Goal: Find specific page/section: Find specific page/section

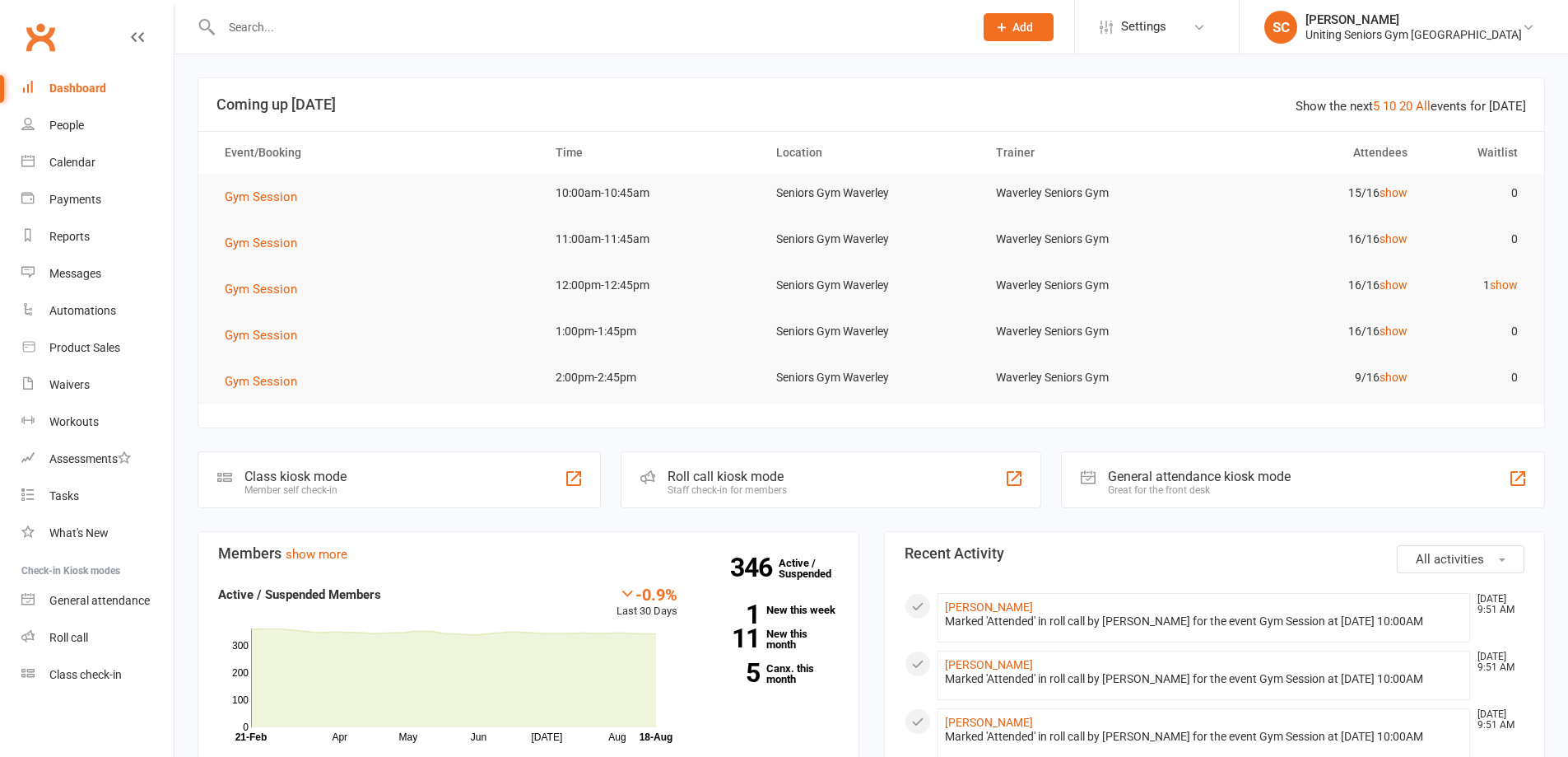
click at [282, 28] on input "text" at bounding box center [589, 27] width 745 height 23
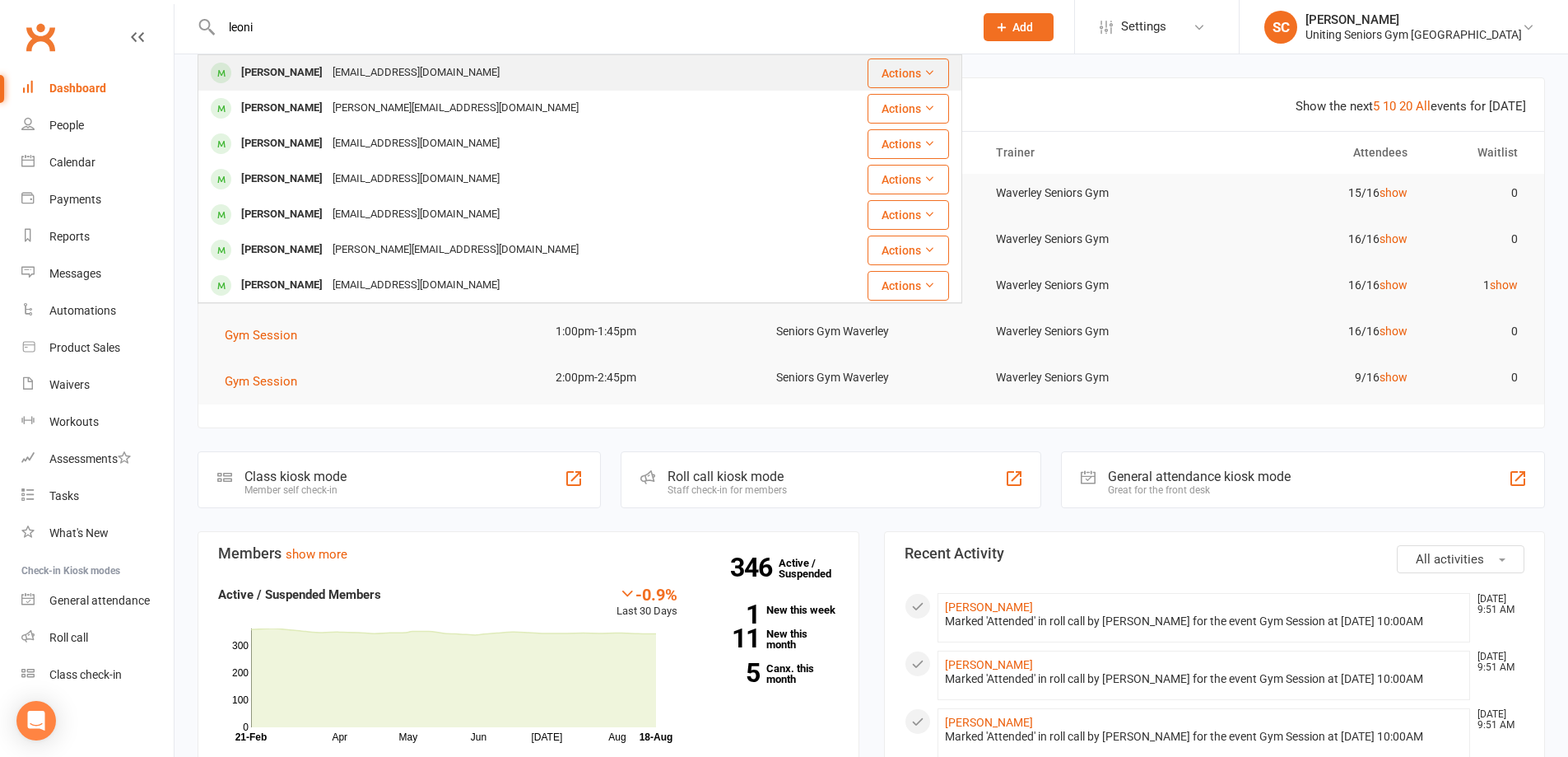
type input "leoni"
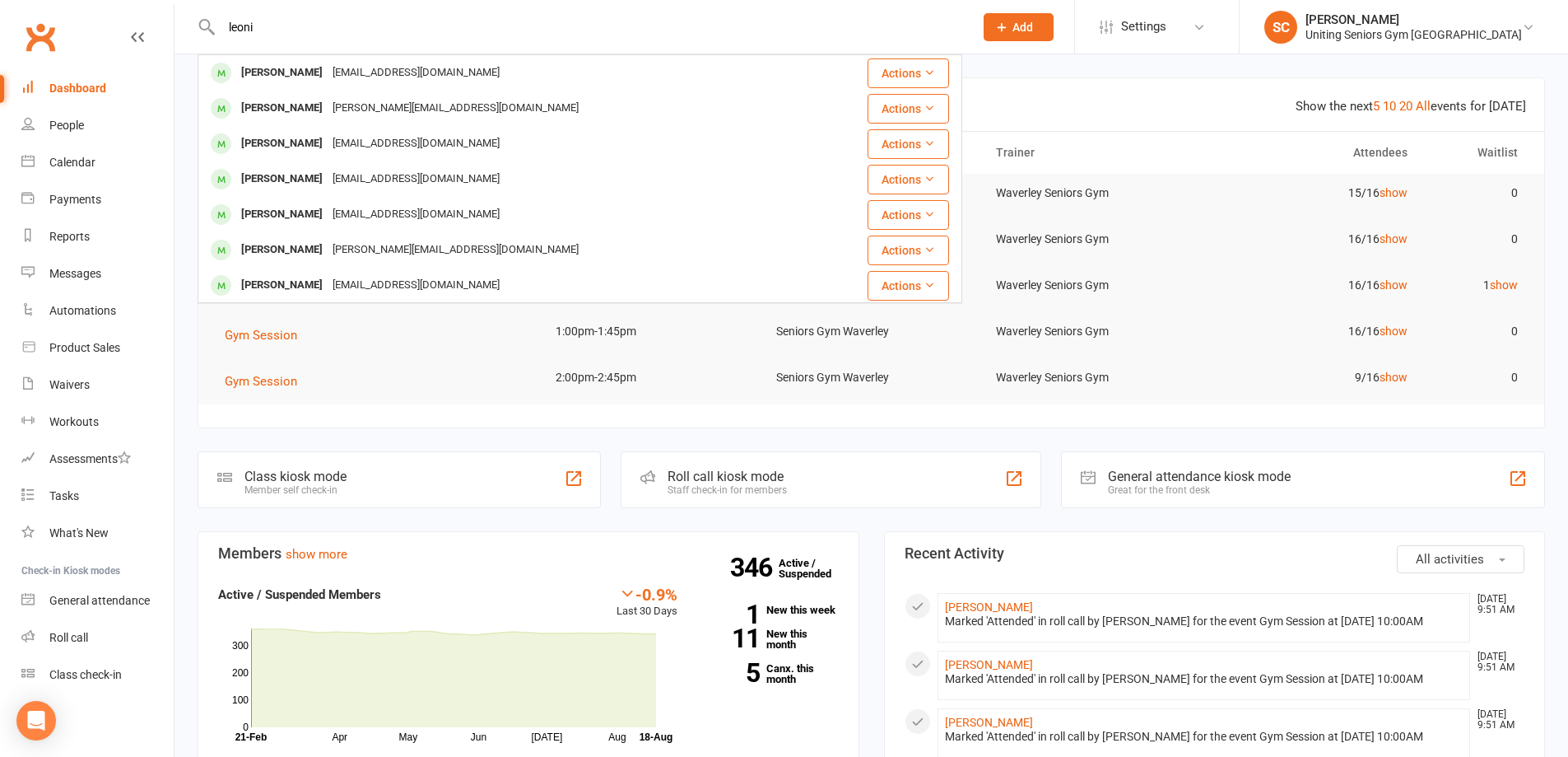
drag, startPoint x: 288, startPoint y: 69, endPoint x: 426, endPoint y: 139, distance: 154.7
click at [290, 69] on div "Leonie Milner" at bounding box center [281, 72] width 91 height 24
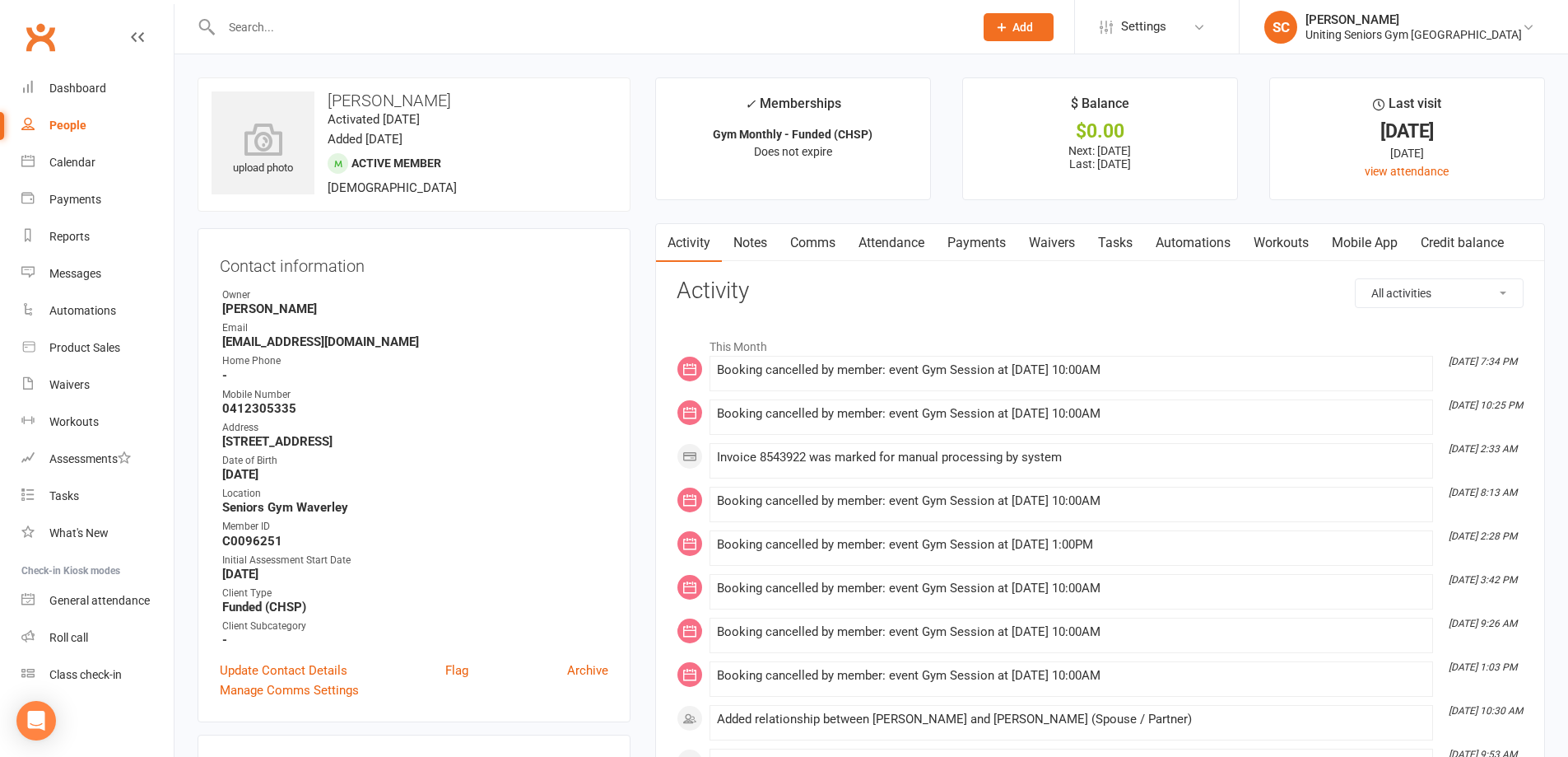
click at [907, 235] on link "Attendance" at bounding box center [891, 243] width 88 height 38
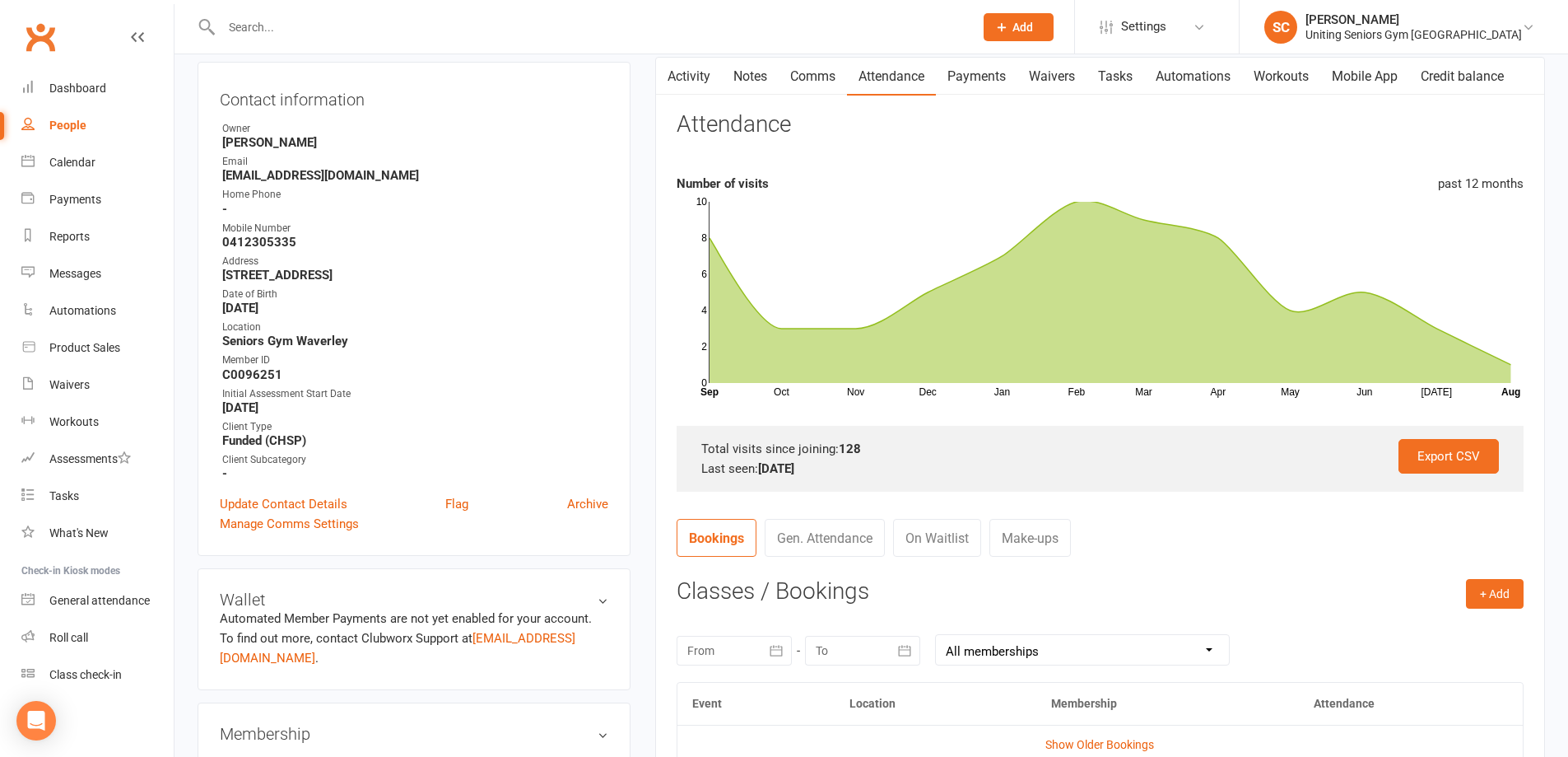
scroll to position [411, 0]
